Goal: Task Accomplishment & Management: Use online tool/utility

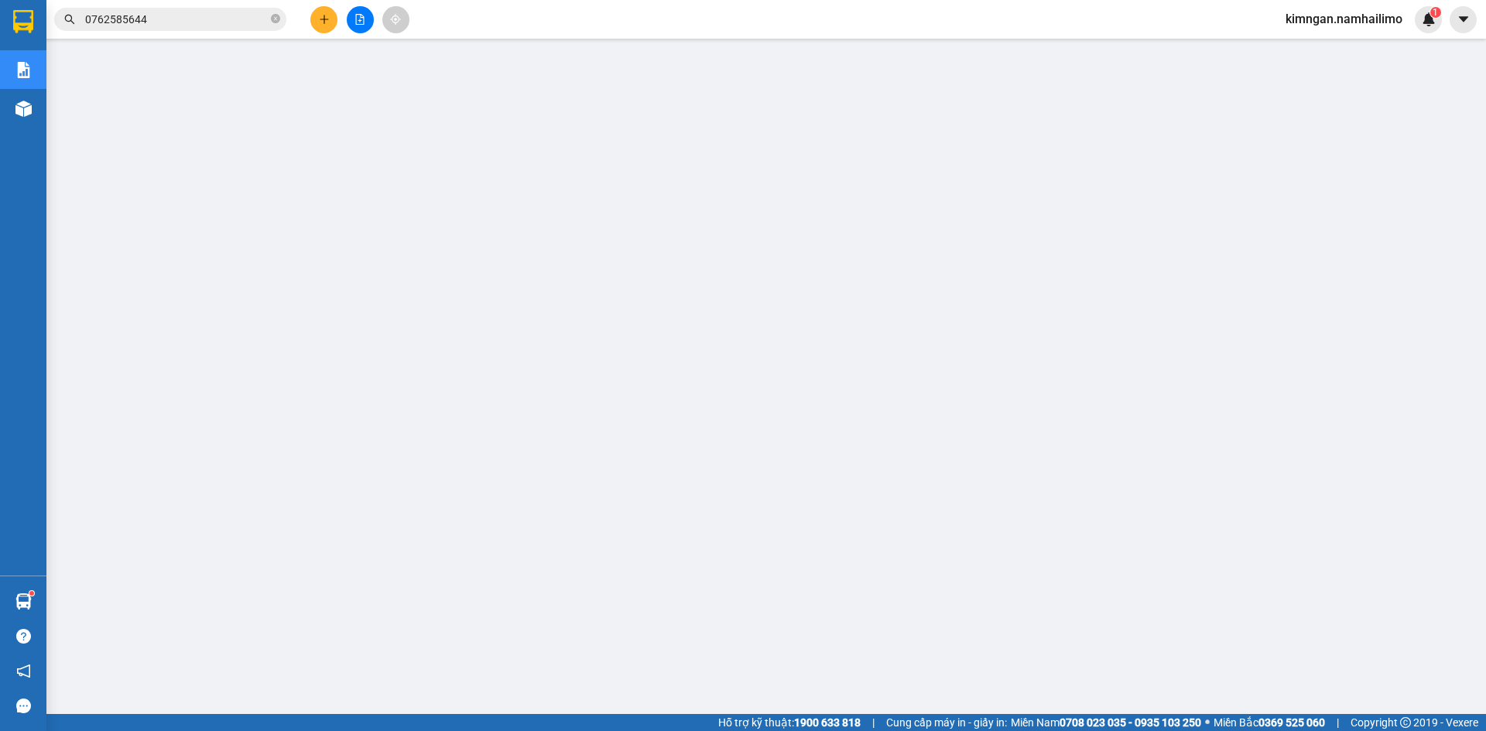
click at [1342, 22] on span "kimngan.namhailimo" at bounding box center [1344, 18] width 142 height 19
click at [1334, 47] on span "Đăng xuất" at bounding box center [1350, 47] width 109 height 17
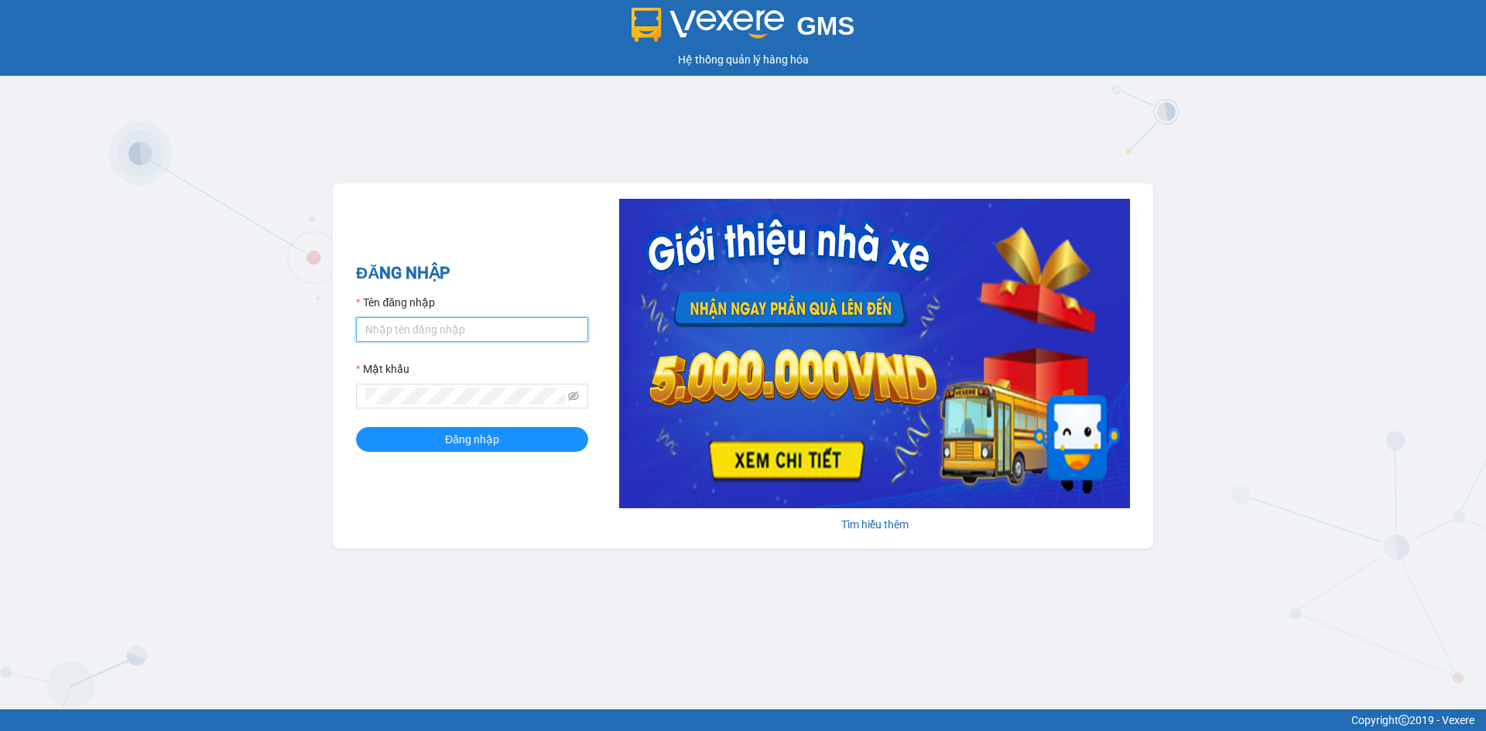
click at [412, 330] on input "Tên đăng nhập" at bounding box center [472, 329] width 232 height 25
type input "huuhieu.namhailimo"
click at [492, 246] on div "ĐĂNG NHẬP Tên đăng nhập huuhieu.namhailimo Mật khẩu Đăng nhập Tìm hiểu thêm" at bounding box center [743, 365] width 820 height 365
click at [356, 427] on button "Đăng nhập" at bounding box center [472, 439] width 232 height 25
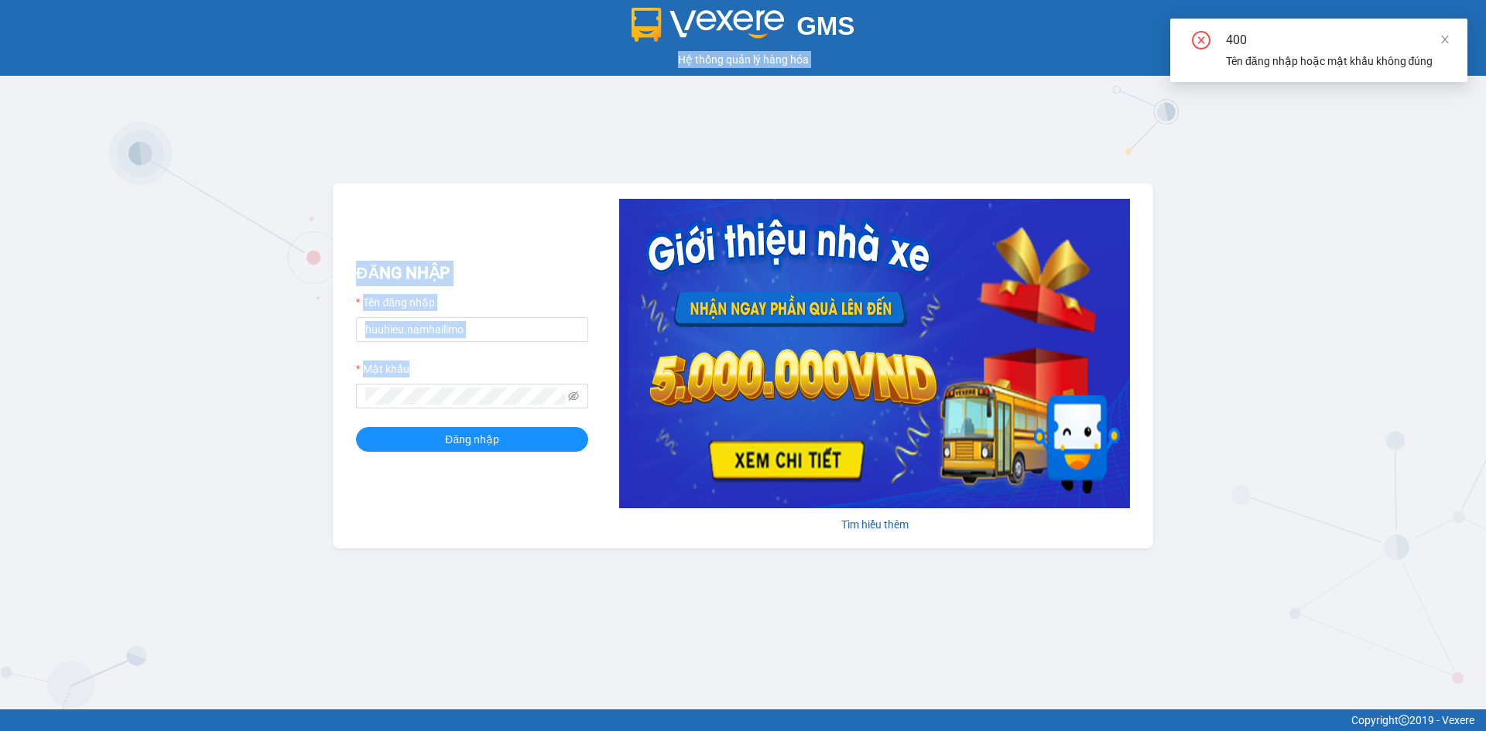
drag, startPoint x: 448, startPoint y: 407, endPoint x: 351, endPoint y: 395, distance: 97.5
click at [330, 396] on div "GMS Hệ thống quản lý hàng hóa ĐĂNG NHẬP Tên đăng nhập huuhieu.namhailimo Mật kh…" at bounding box center [743, 355] width 1486 height 710
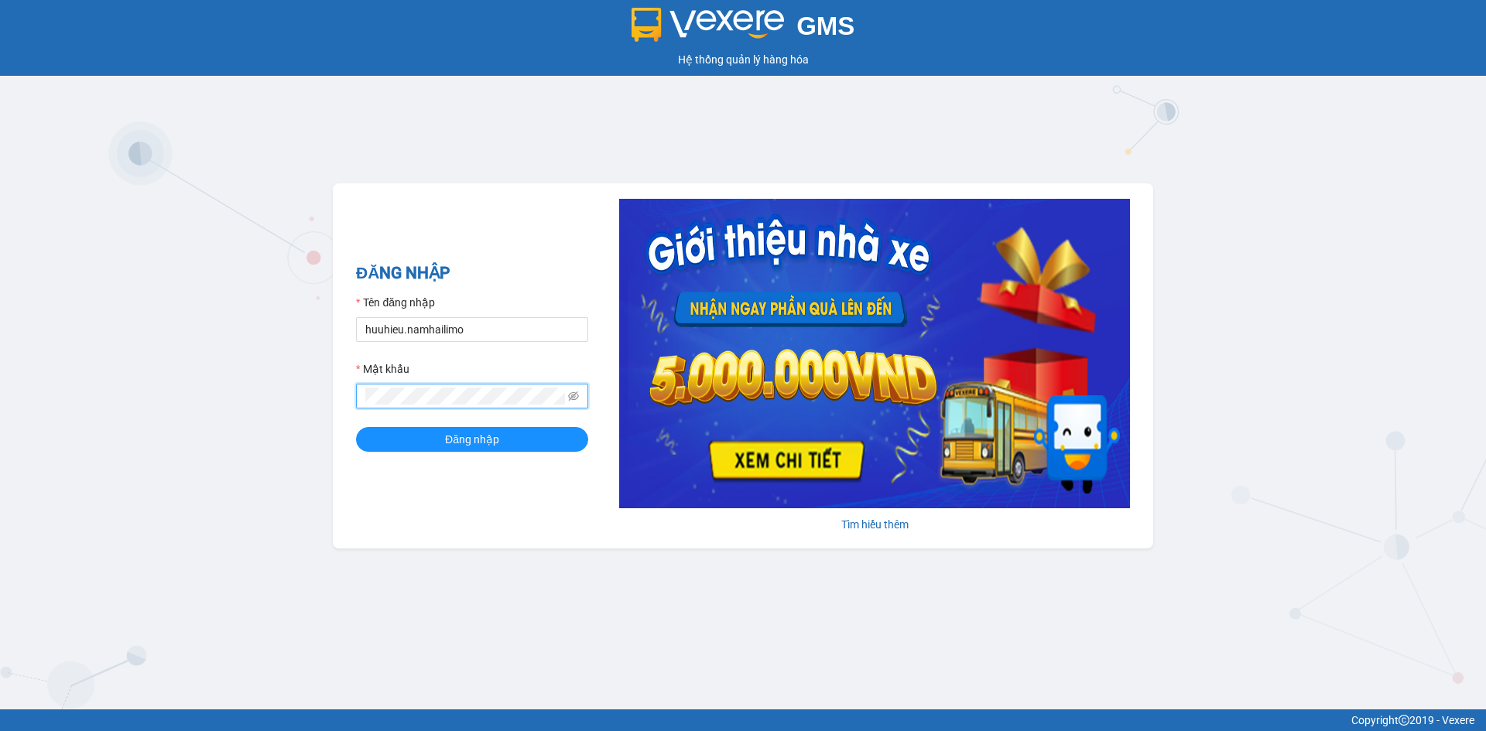
click at [356, 427] on button "Đăng nhập" at bounding box center [472, 439] width 232 height 25
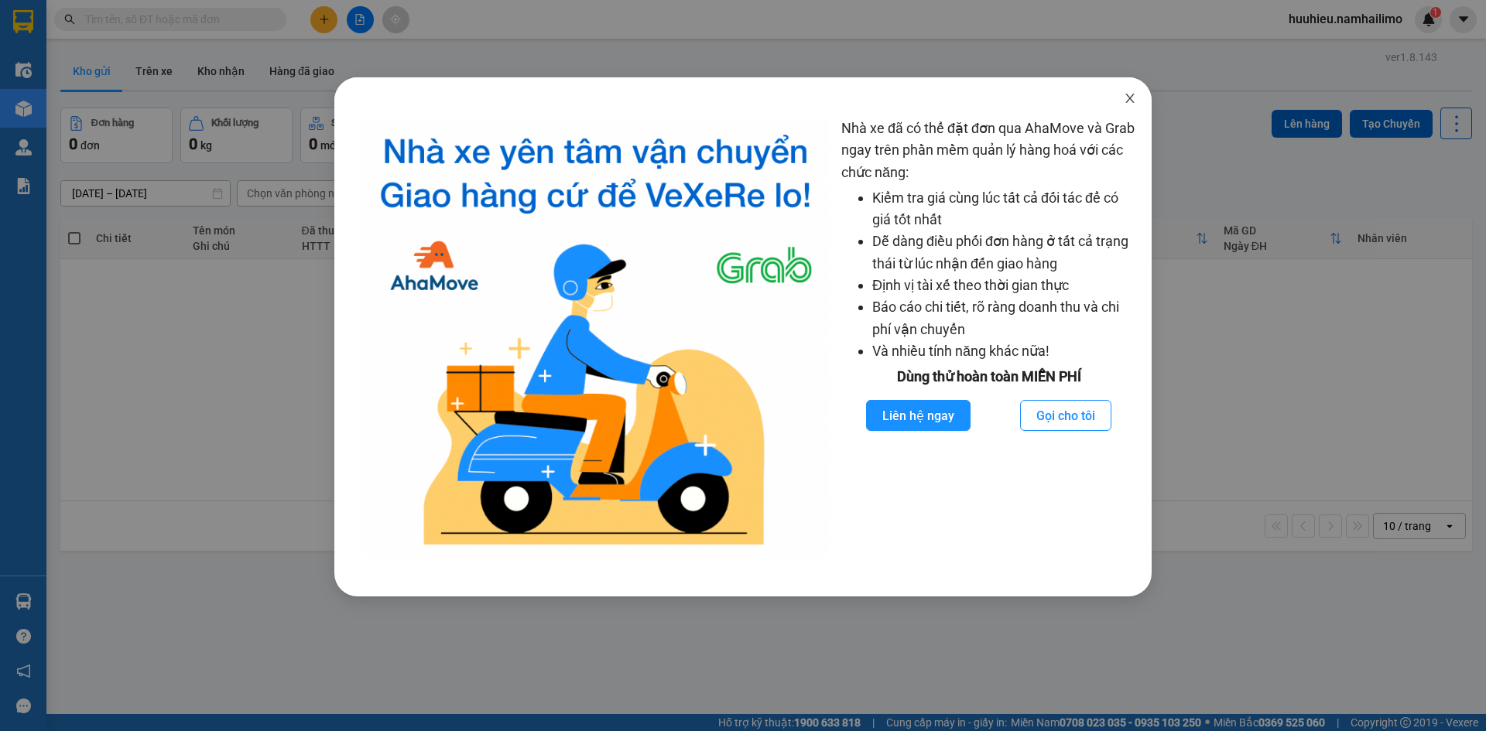
click at [1132, 95] on icon "close" at bounding box center [1130, 98] width 12 height 12
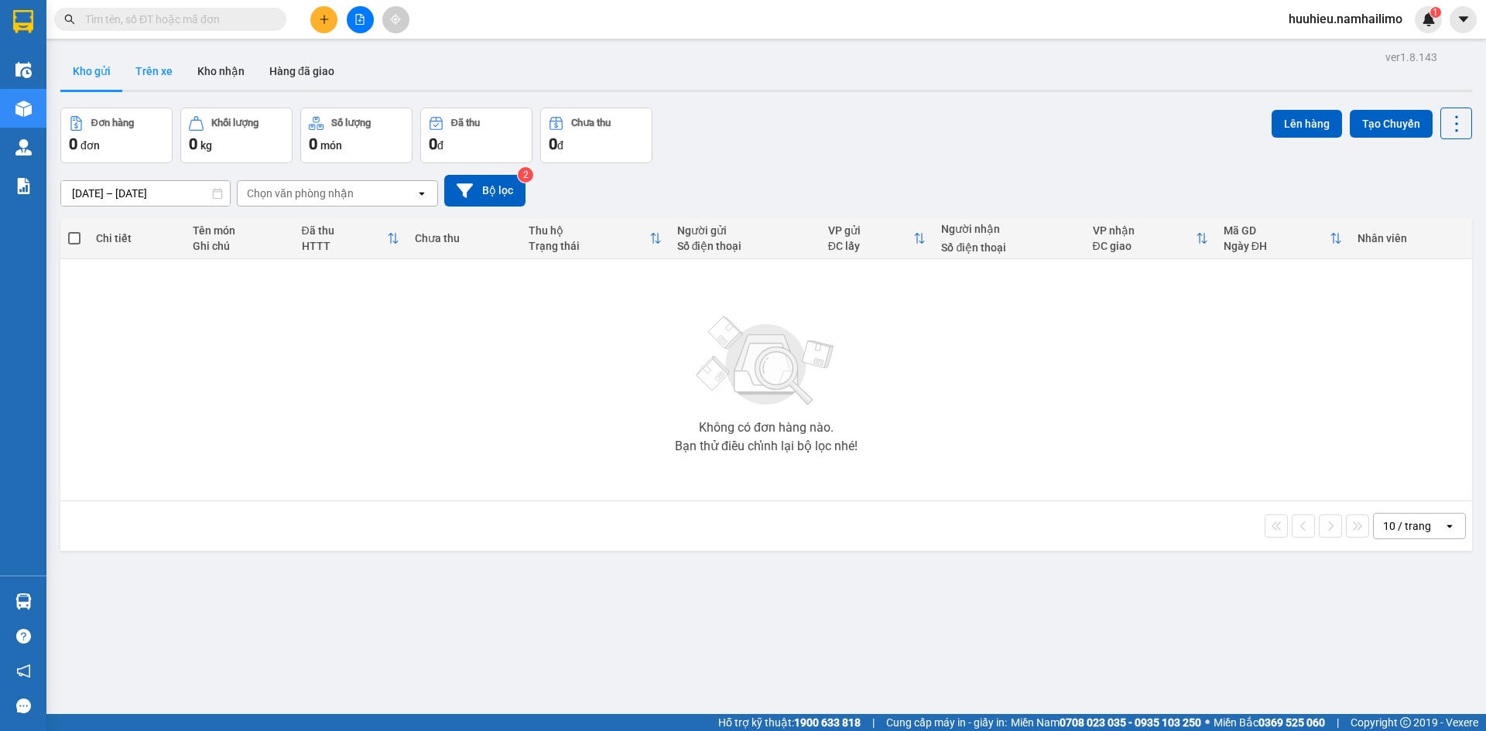
click at [161, 80] on button "Trên xe" at bounding box center [154, 71] width 62 height 37
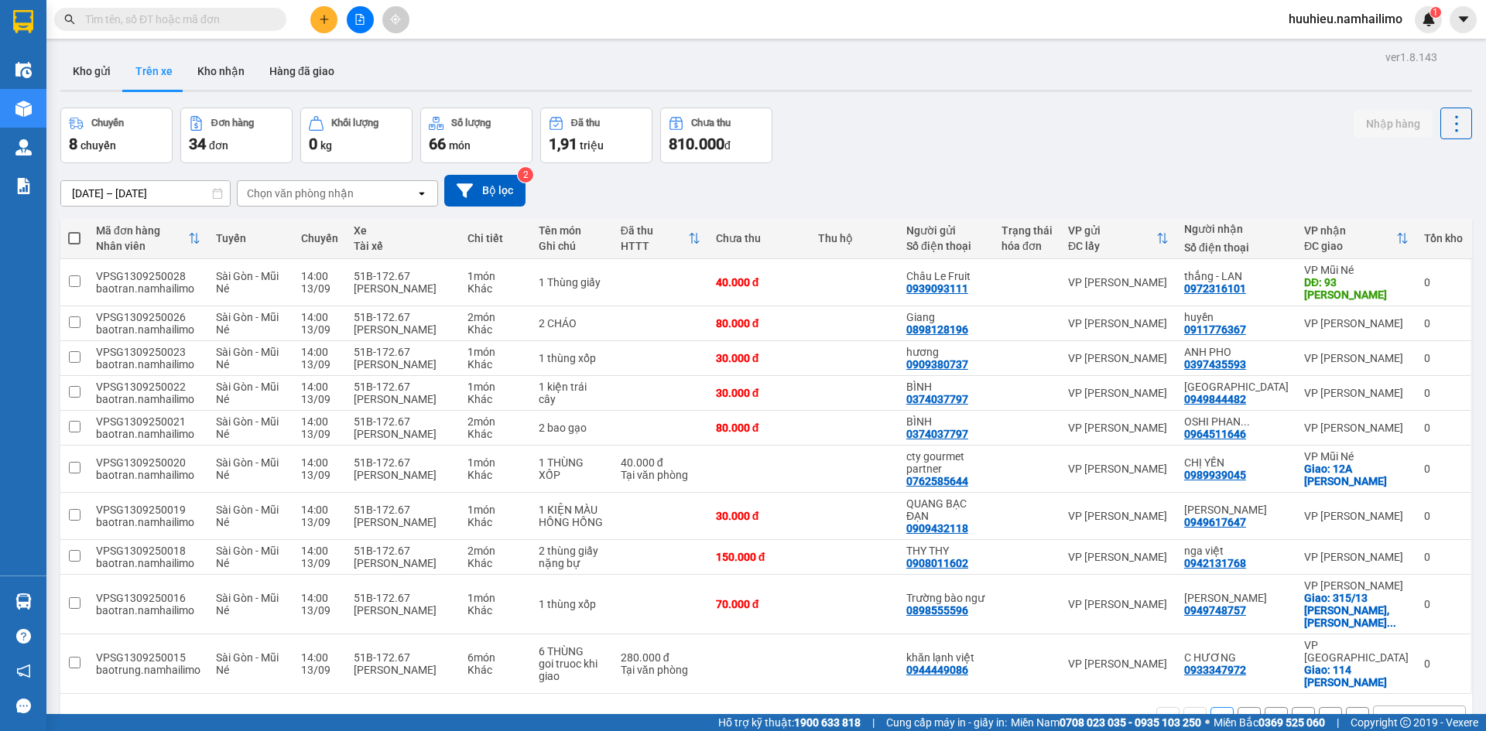
click at [275, 194] on div "Chọn văn phòng nhận" at bounding box center [300, 193] width 107 height 15
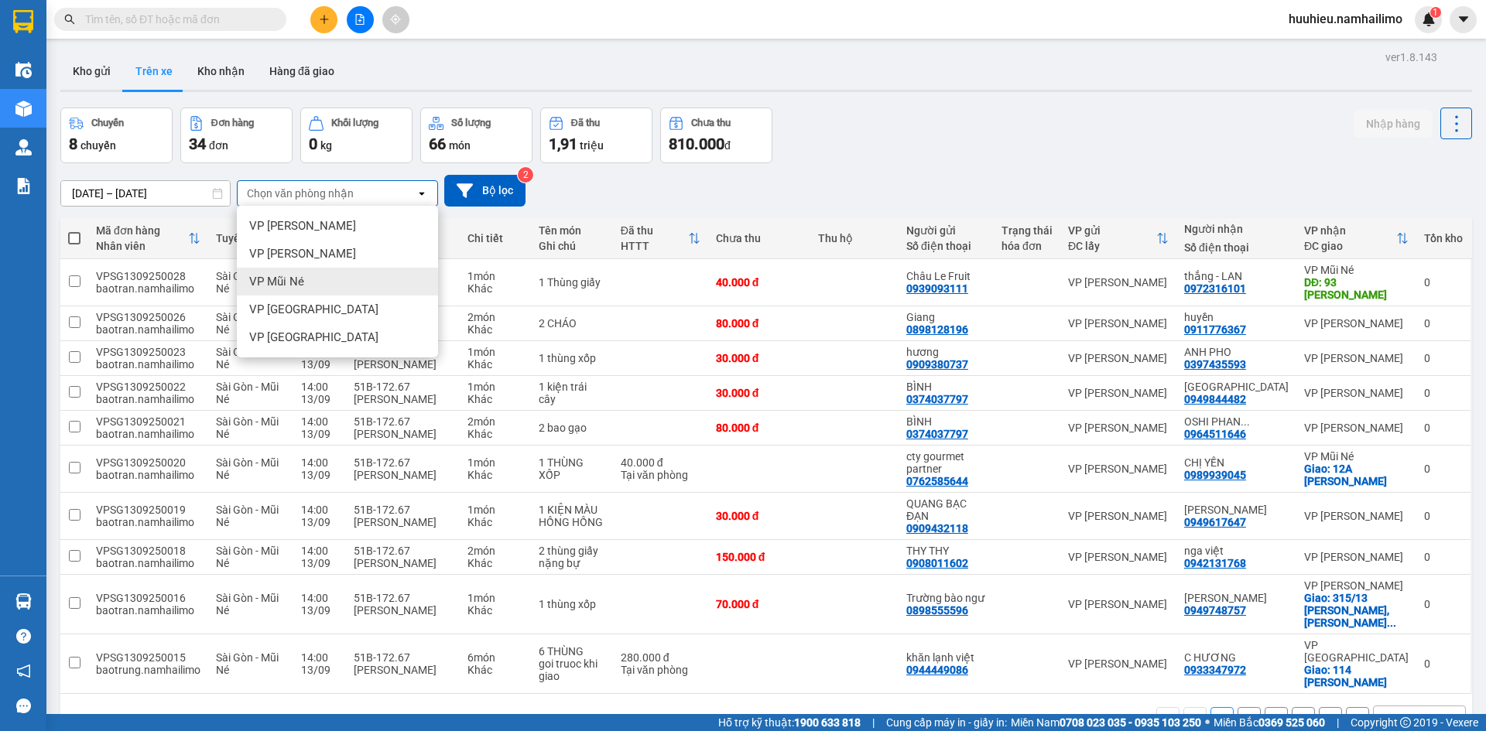
click at [303, 288] on span "VP Mũi Né" at bounding box center [276, 281] width 55 height 15
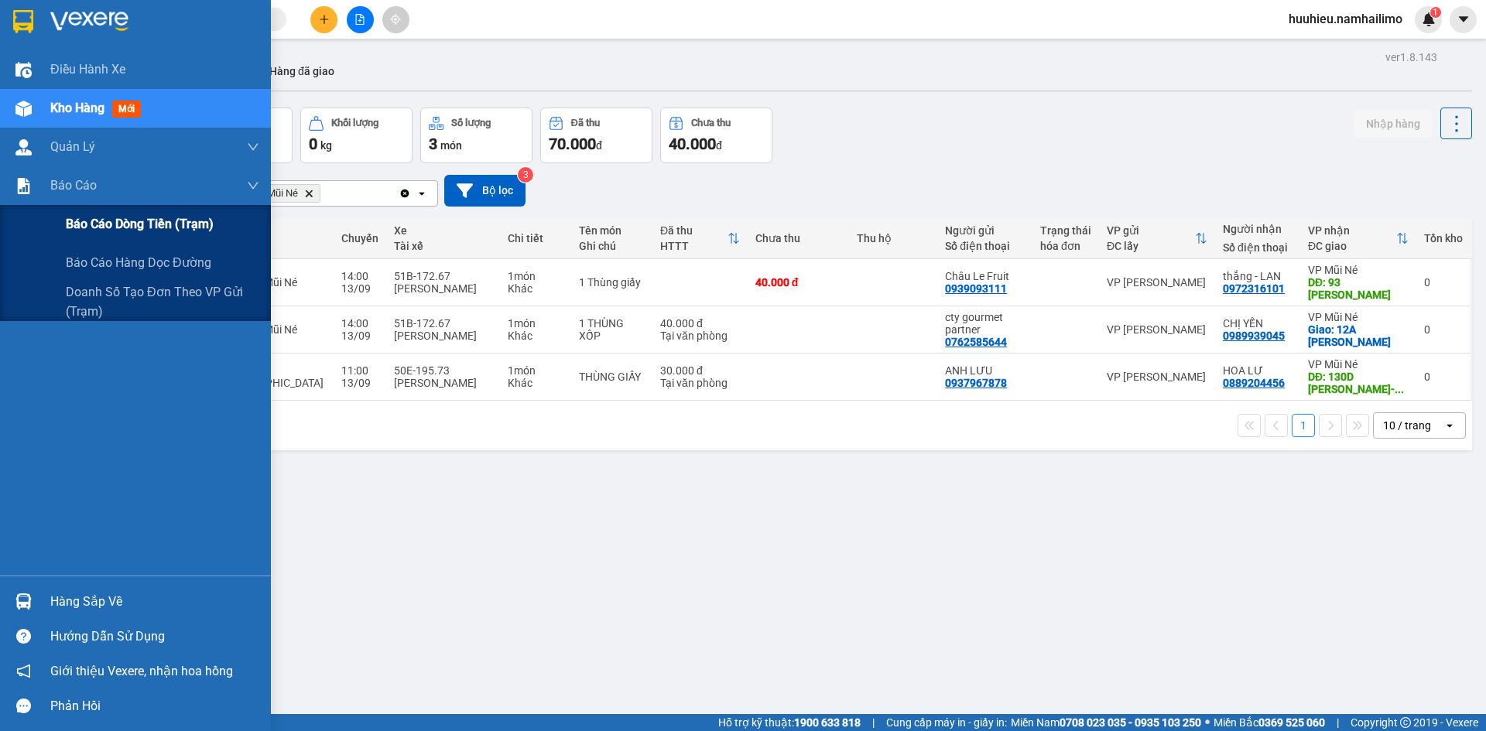
click at [111, 218] on span "Báo cáo dòng tiền (trạm)" at bounding box center [140, 223] width 148 height 19
